Goal: Transaction & Acquisition: Purchase product/service

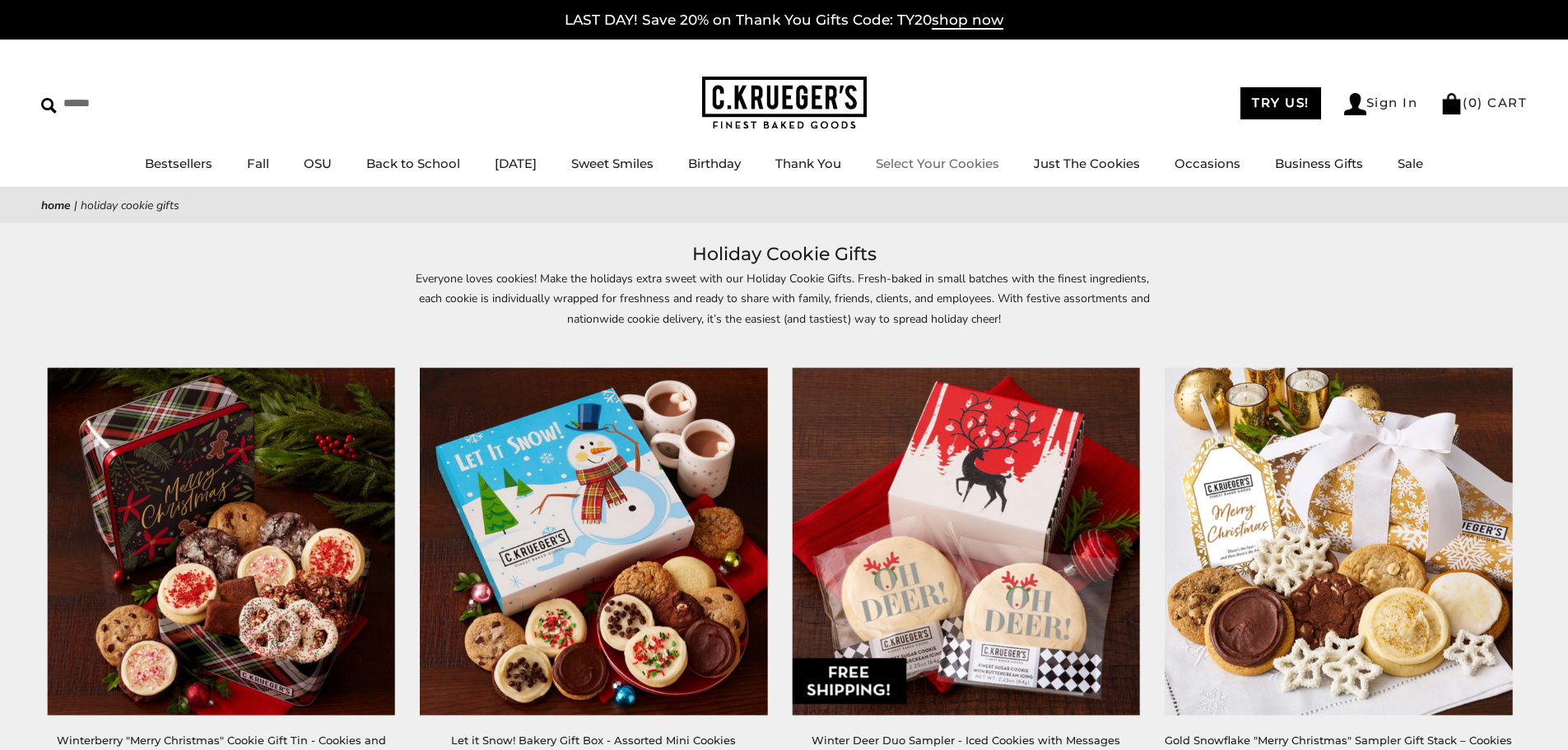
click at [961, 159] on link "Select Your Cookies" at bounding box center [937, 163] width 123 height 16
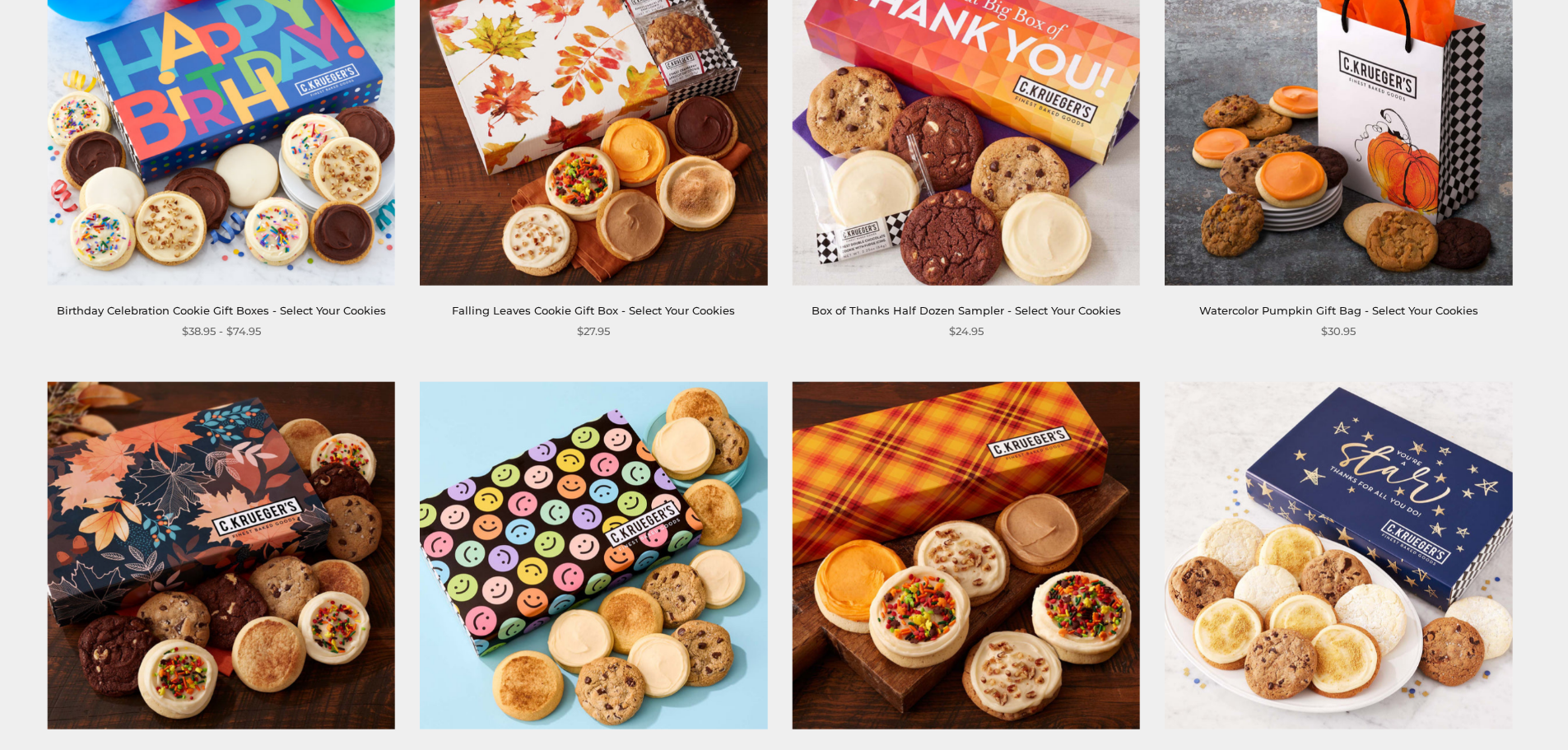
scroll to position [987, 0]
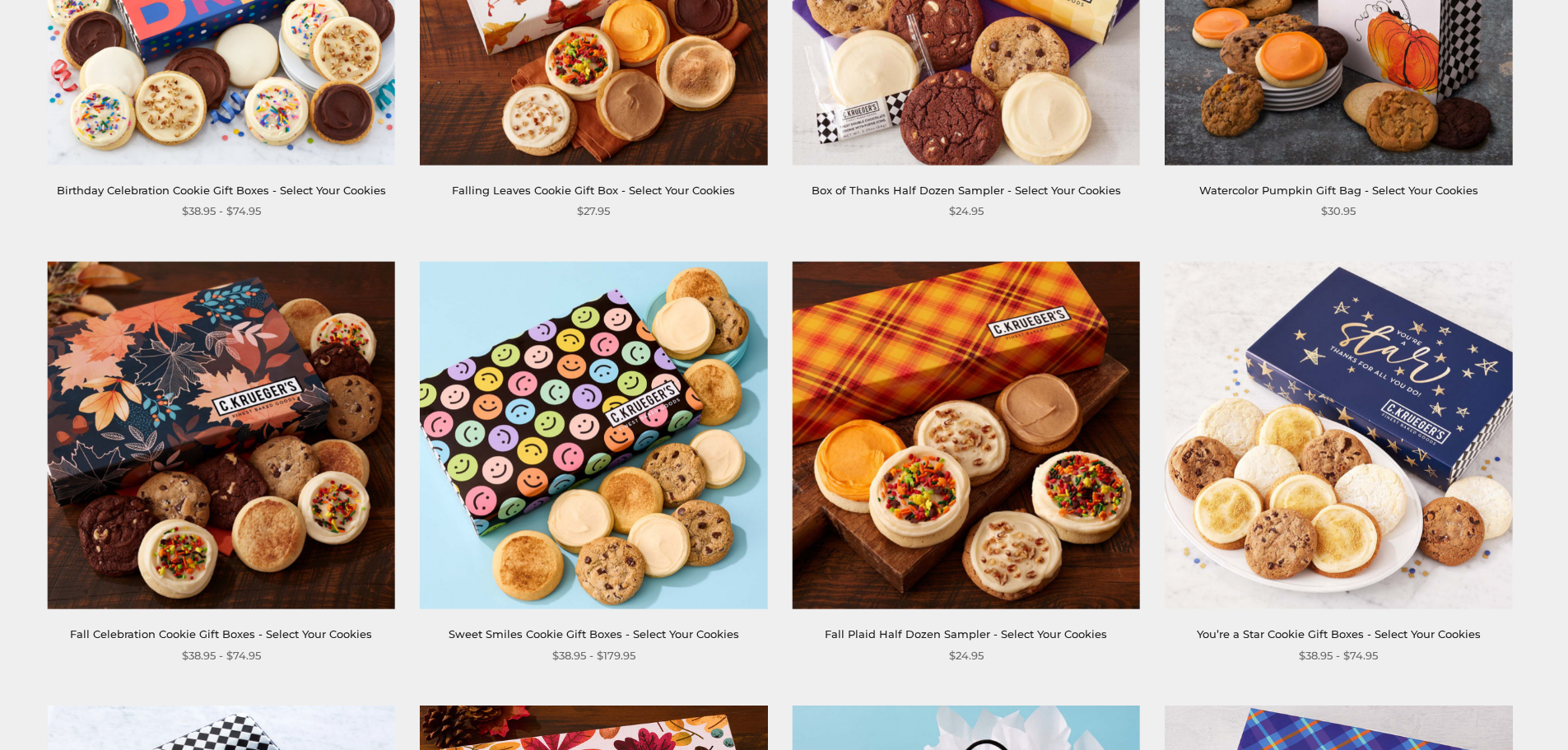
click at [593, 426] on img at bounding box center [593, 434] width 347 height 347
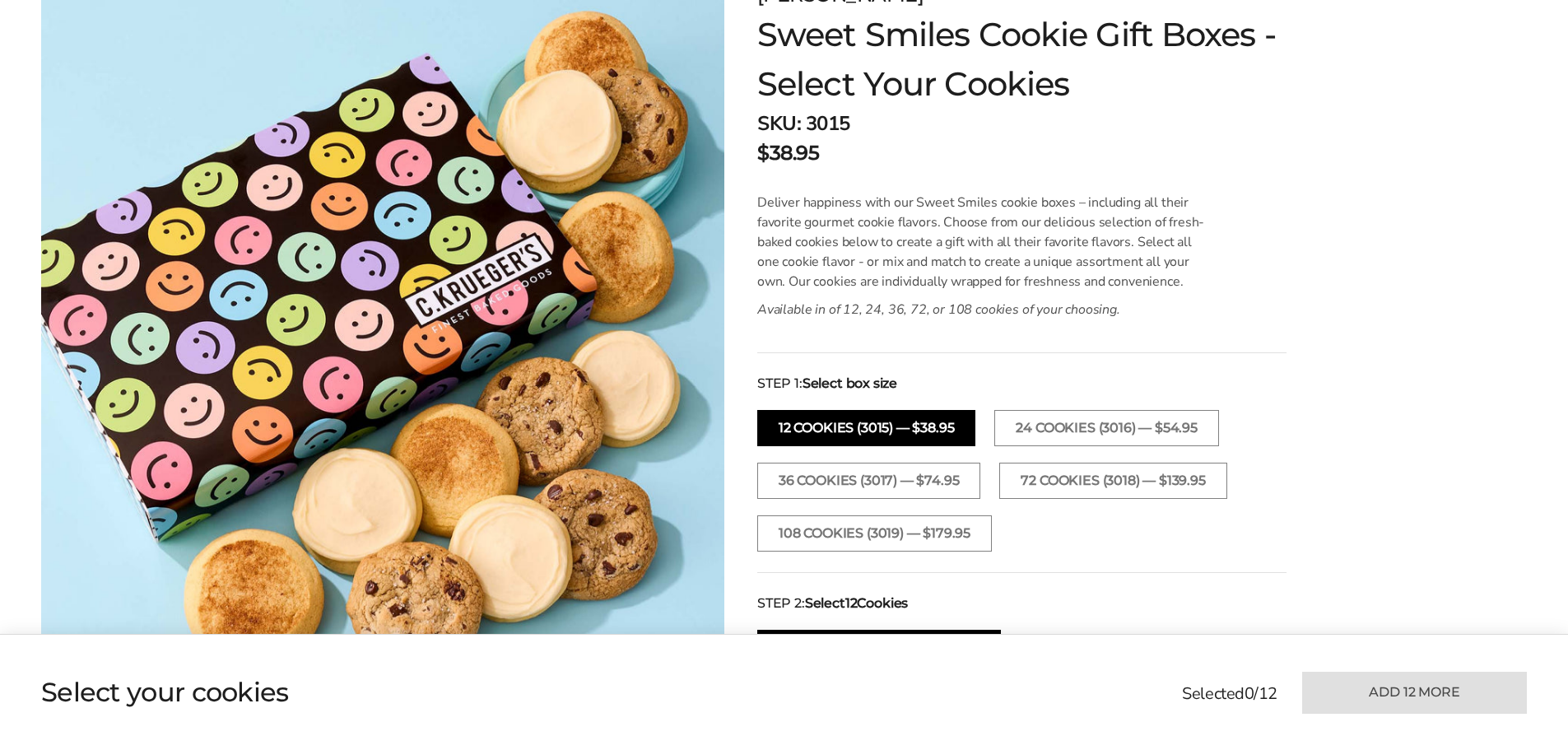
scroll to position [82, 0]
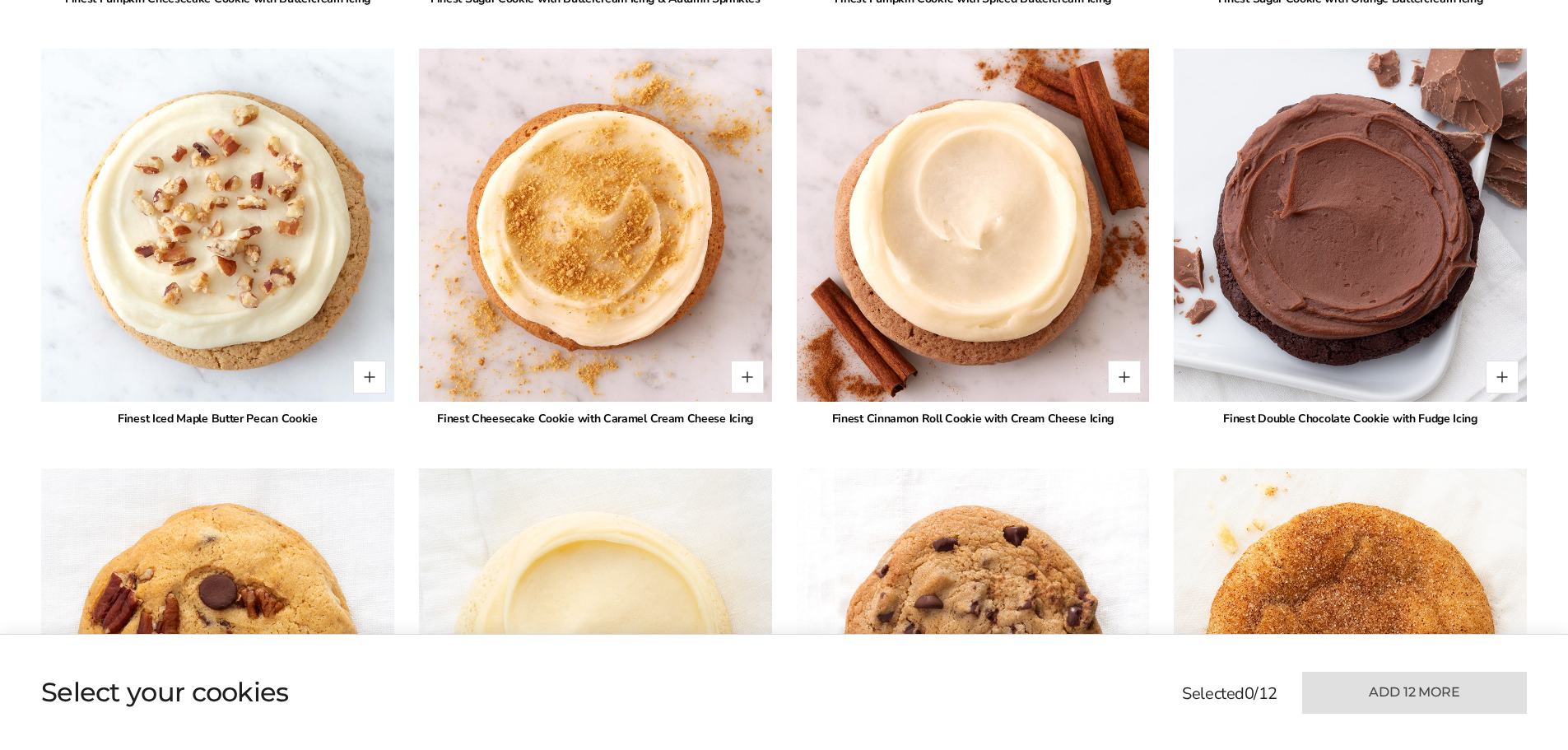
scroll to position [1481, 0]
